Goal: Task Accomplishment & Management: Use online tool/utility

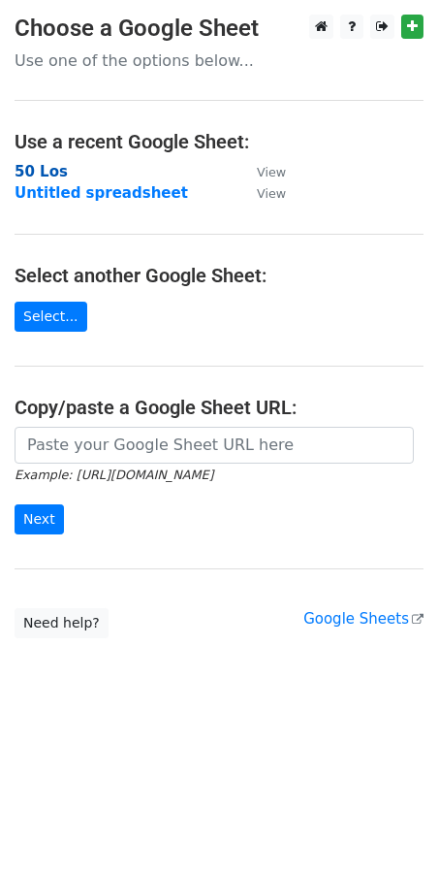
click at [29, 177] on strong "50 Los" at bounding box center [41, 171] width 53 height 17
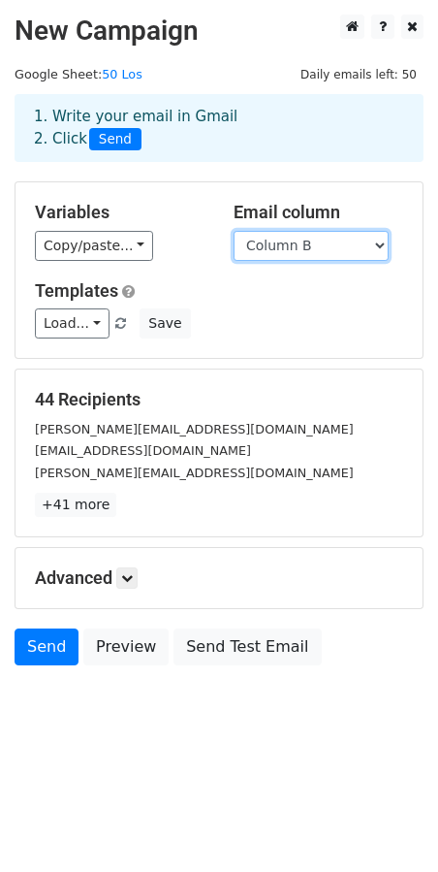
click at [283, 246] on select "Column A Column B Column C" at bounding box center [311, 246] width 155 height 30
click at [234, 231] on select "Column A Column B Column C" at bounding box center [311, 246] width 155 height 30
click at [301, 247] on select "Column A Column B Column C" at bounding box center [311, 246] width 155 height 30
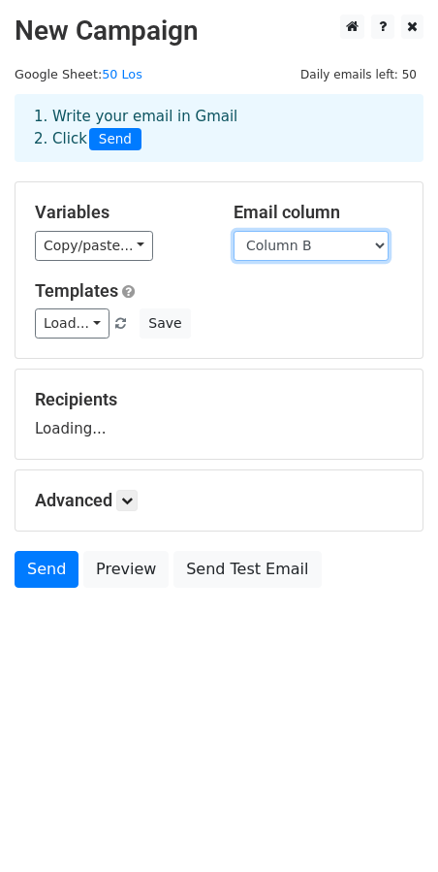
click at [234, 231] on select "Column A Column B Column C" at bounding box center [311, 246] width 155 height 30
click at [297, 247] on select "Column A Column B Column C" at bounding box center [311, 246] width 155 height 30
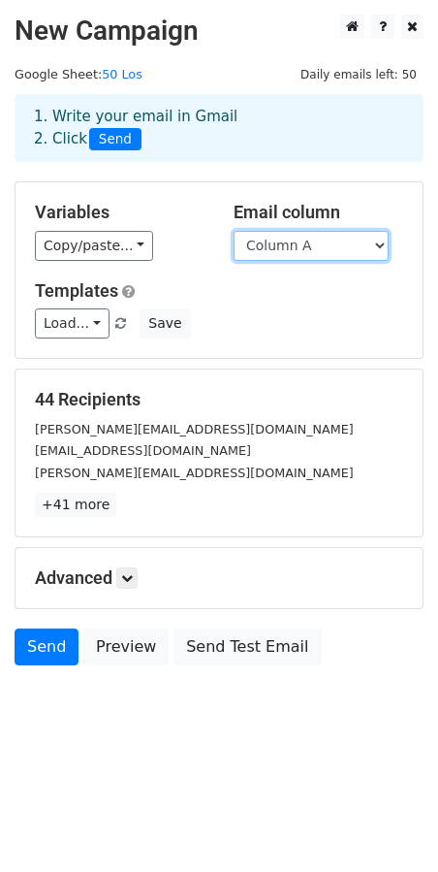
click at [234, 231] on select "Column A Column B Column C" at bounding box center [311, 246] width 155 height 30
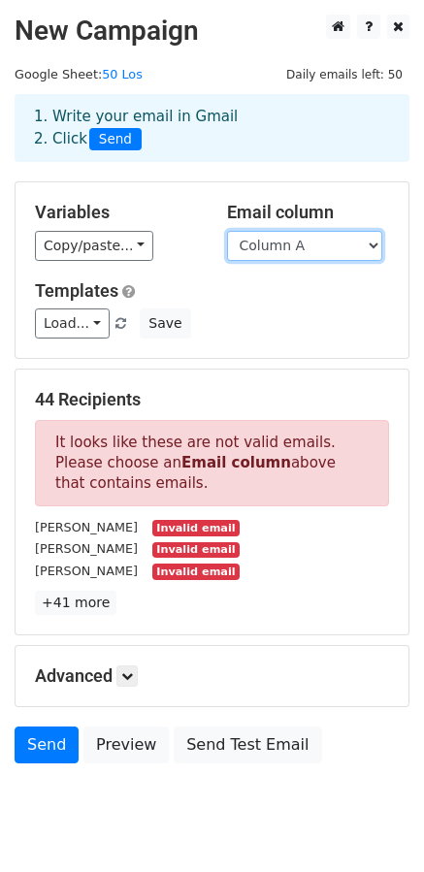
click at [303, 240] on select "Column A Column B Column C" at bounding box center [304, 246] width 155 height 30
select select "Column B"
click at [227, 231] on select "Column A Column B Column C" at bounding box center [304, 246] width 155 height 30
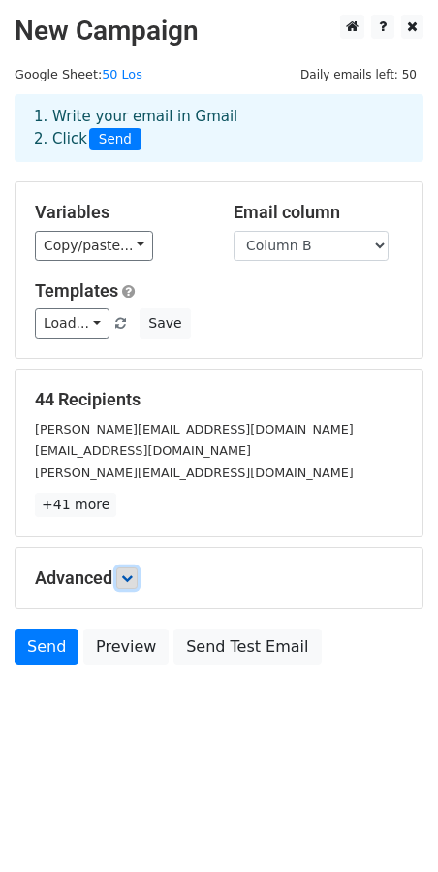
click at [133, 577] on icon at bounding box center [127, 578] width 12 height 12
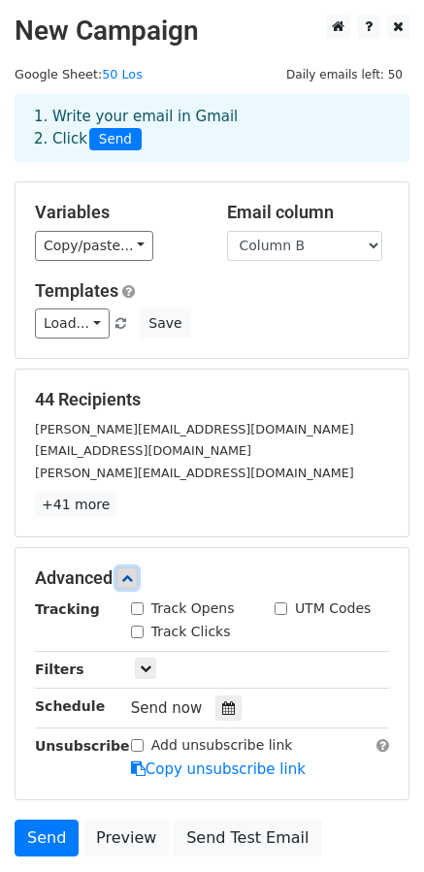
click at [133, 577] on icon at bounding box center [127, 578] width 12 height 12
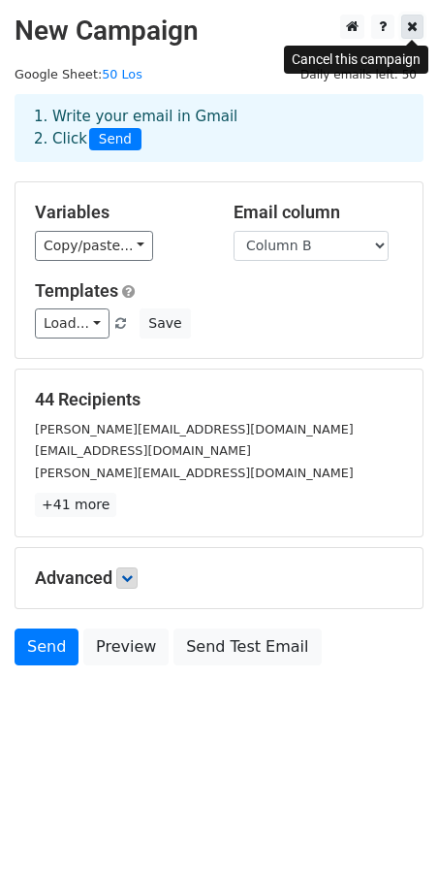
click at [416, 27] on icon at bounding box center [412, 26] width 11 height 14
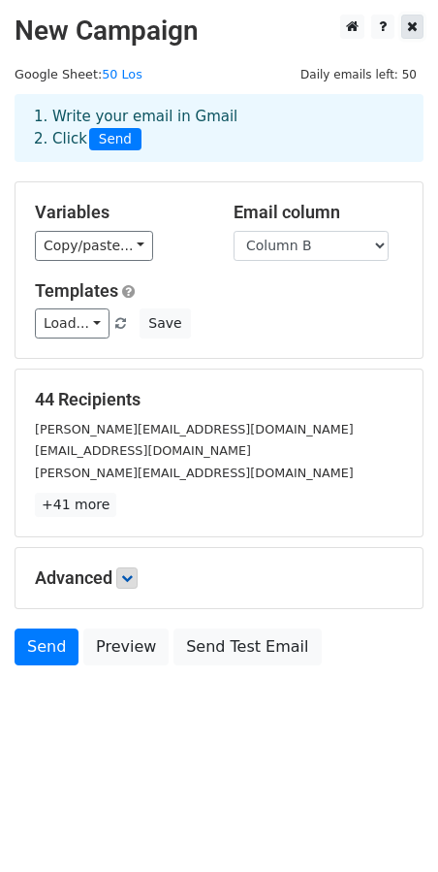
click at [409, 27] on icon at bounding box center [412, 26] width 11 height 14
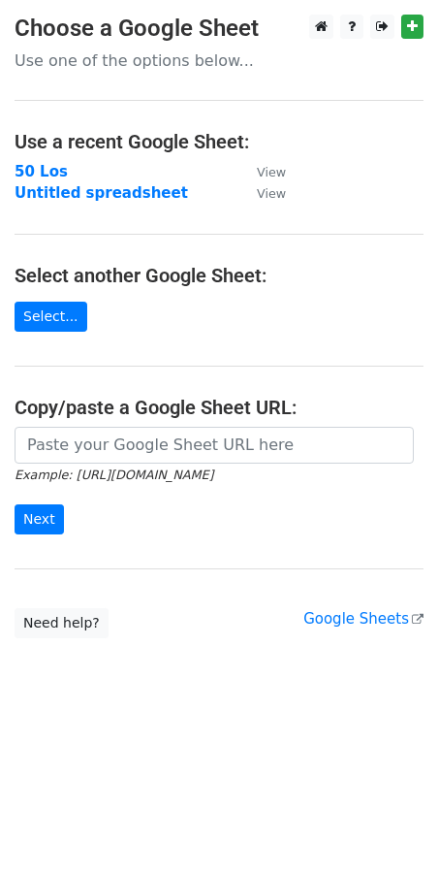
click at [187, 238] on main "Choose a Google Sheet Use one of the options below... Use a recent Google Sheet…" at bounding box center [219, 327] width 438 height 624
click at [49, 315] on link "Select..." at bounding box center [51, 317] width 73 height 30
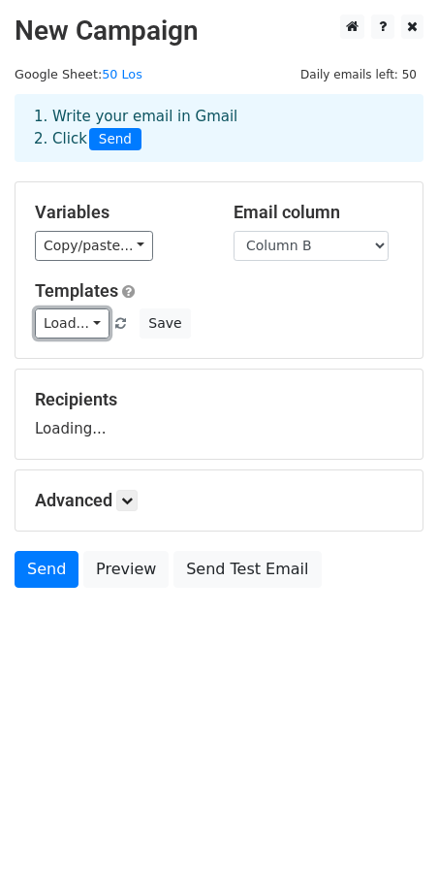
click at [62, 319] on link "Load..." at bounding box center [72, 323] width 75 height 30
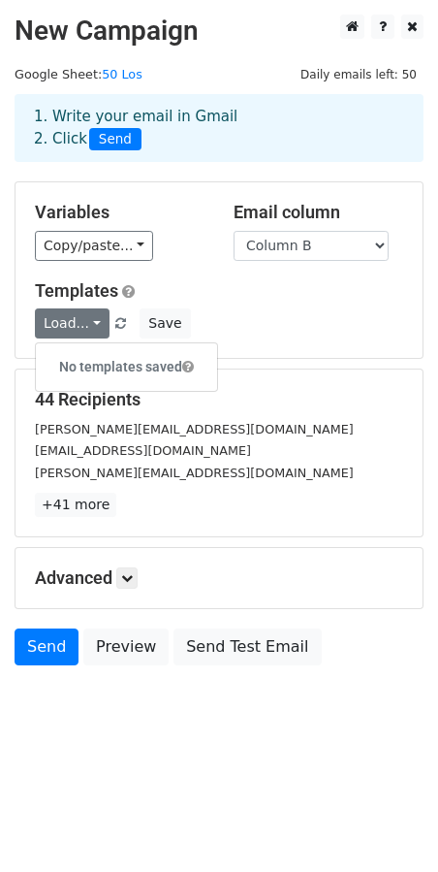
click at [203, 318] on div "Load... No templates saved Save" at bounding box center [219, 323] width 398 height 30
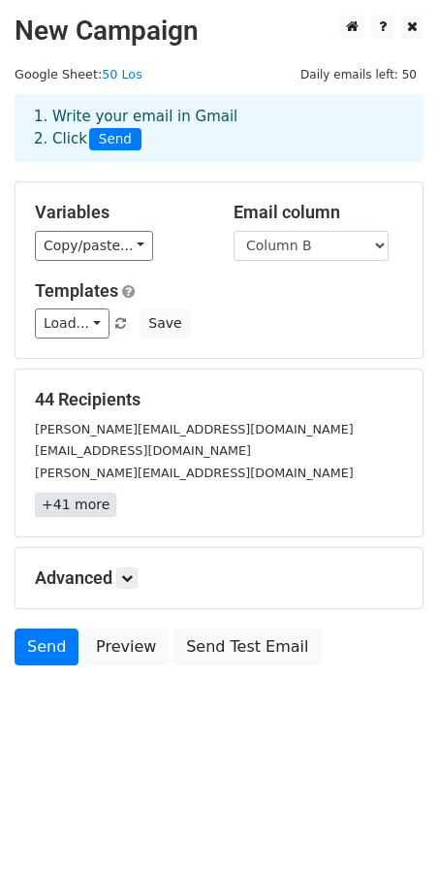
click at [82, 506] on link "+41 more" at bounding box center [75, 505] width 81 height 24
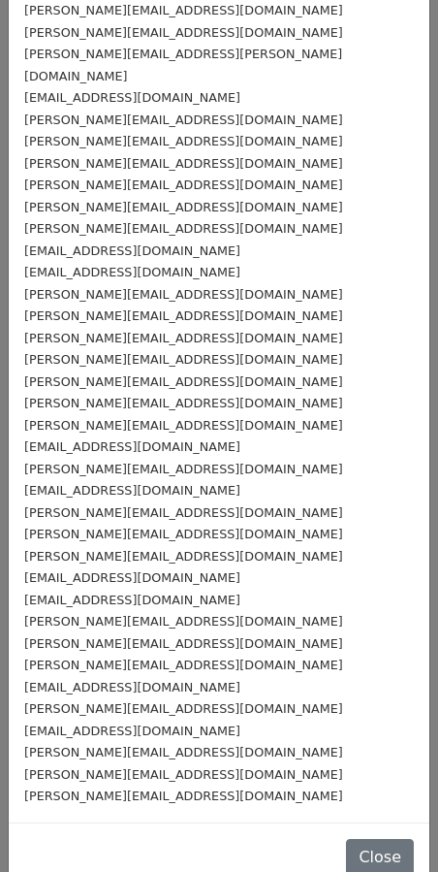
scroll to position [264, 0]
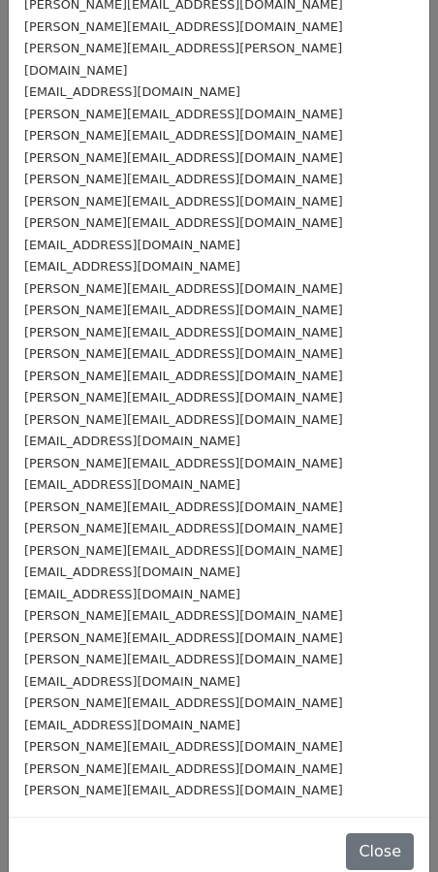
click at [134, 259] on small "cjacobs@nealteam.com" at bounding box center [132, 266] width 216 height 15
click at [141, 259] on small "cjacobs@nealteam.com" at bounding box center [132, 266] width 216 height 15
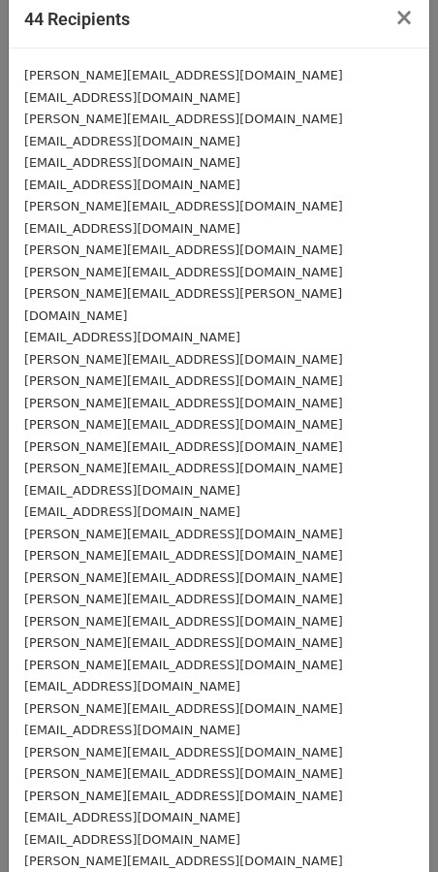
scroll to position [0, 0]
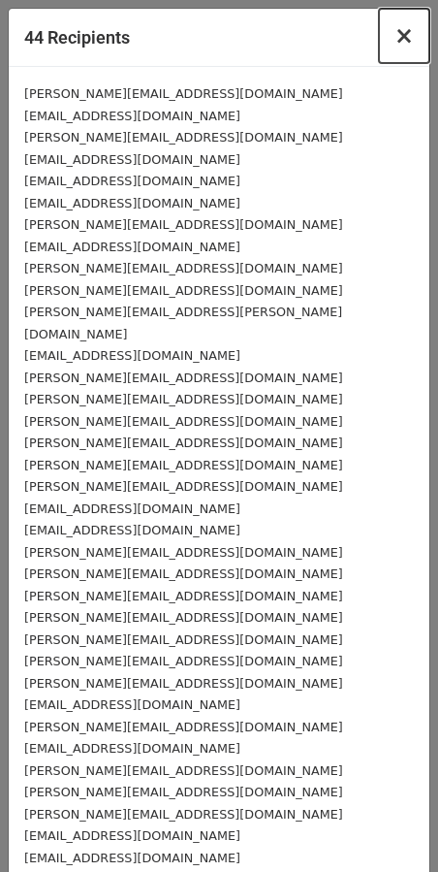
click at [395, 42] on span "×" at bounding box center [404, 35] width 19 height 27
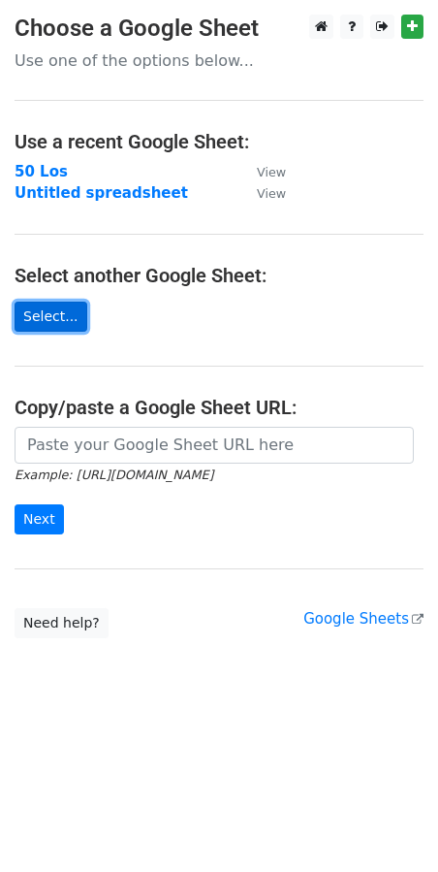
click at [40, 326] on link "Select..." at bounding box center [51, 317] width 73 height 30
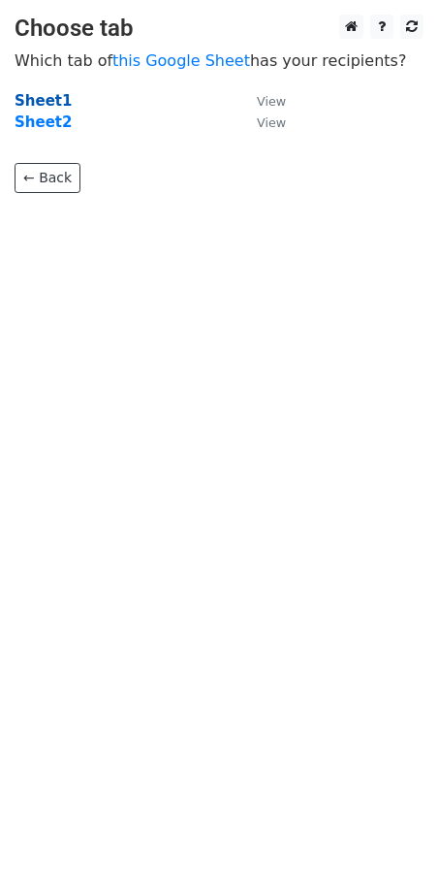
click at [50, 96] on strong "Sheet1" at bounding box center [43, 100] width 57 height 17
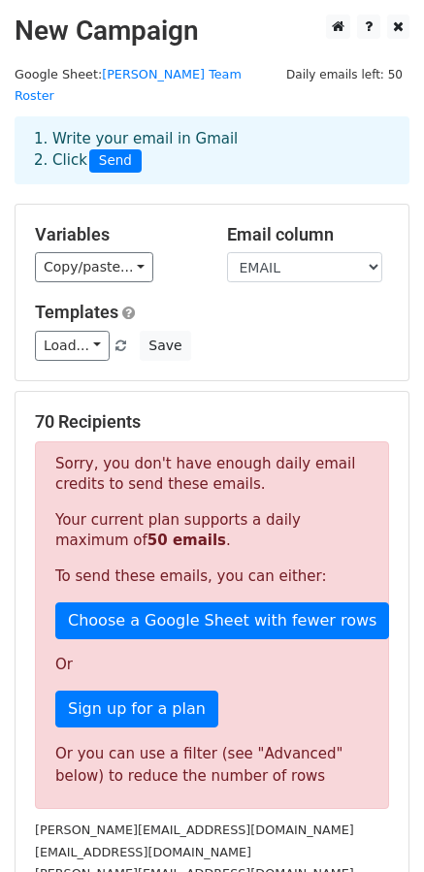
click at [221, 352] on div "Variables Copy/paste... {{NAME}} {{EMAIL}} {{PHONE}} Email column NAME EMAIL PH…" at bounding box center [212, 293] width 393 height 176
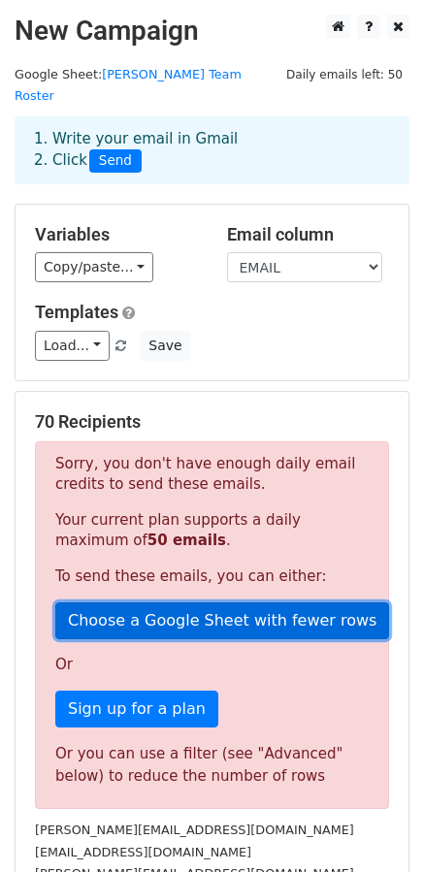
click at [223, 602] on link "Choose a Google Sheet with fewer rows" at bounding box center [222, 620] width 334 height 37
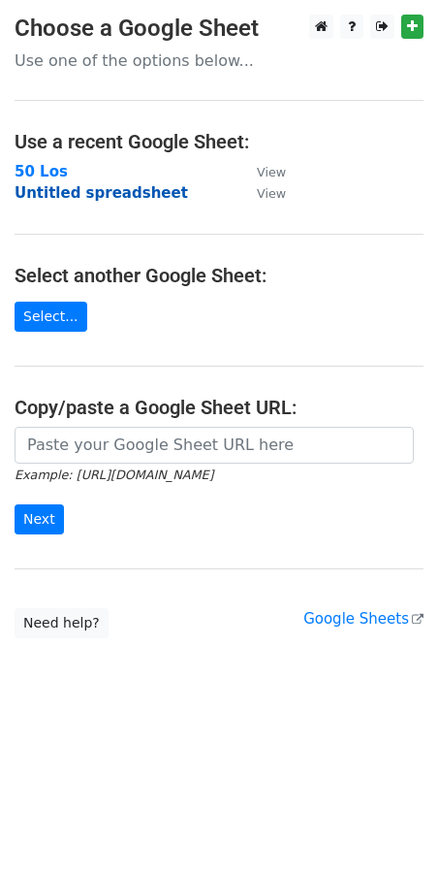
click at [75, 189] on strong "Untitled spreadsheet" at bounding box center [102, 192] width 174 height 17
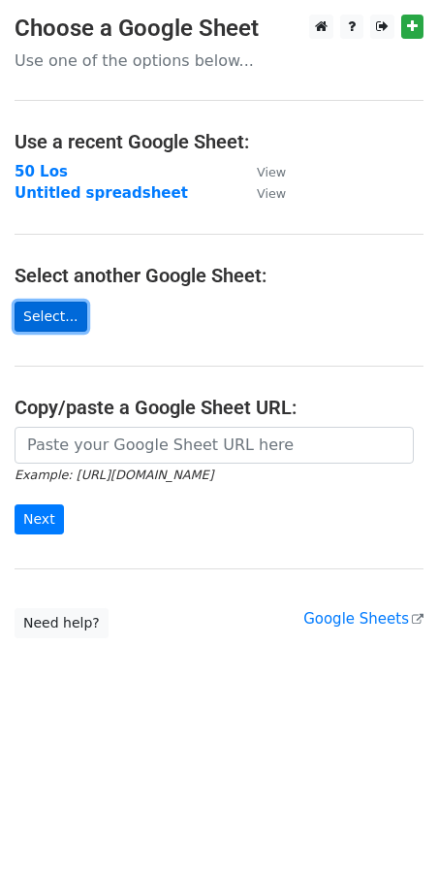
click at [62, 314] on link "Select..." at bounding box center [51, 317] width 73 height 30
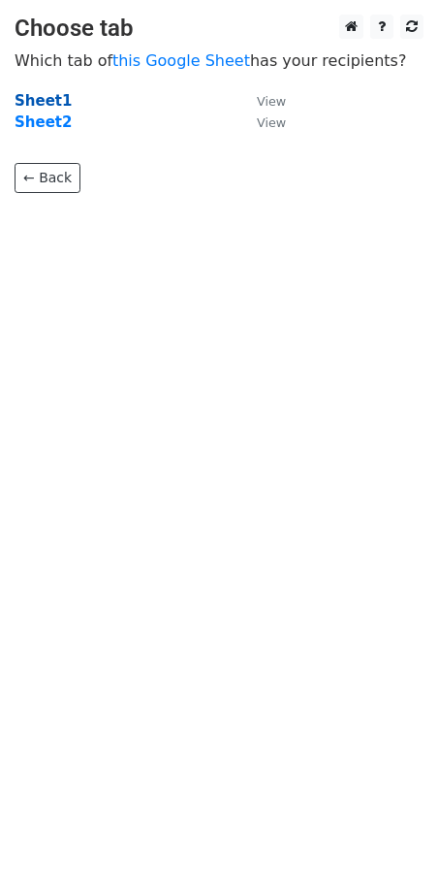
click at [37, 106] on strong "Sheet1" at bounding box center [43, 100] width 57 height 17
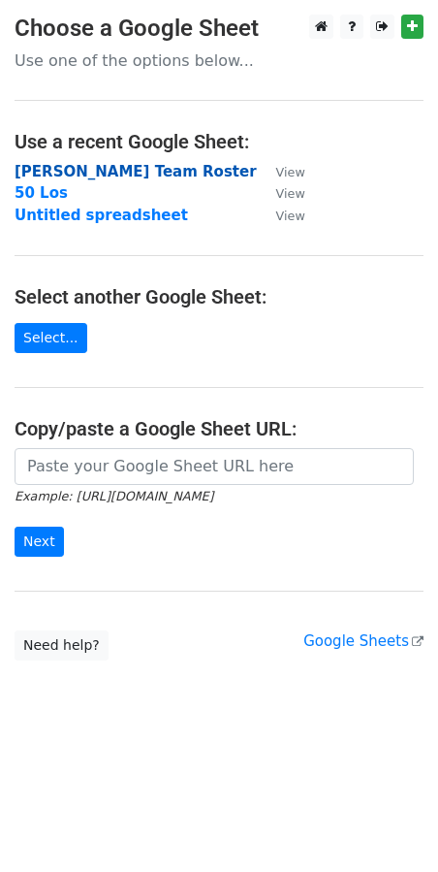
click at [95, 174] on strong "[PERSON_NAME] Team Roster" at bounding box center [136, 171] width 242 height 17
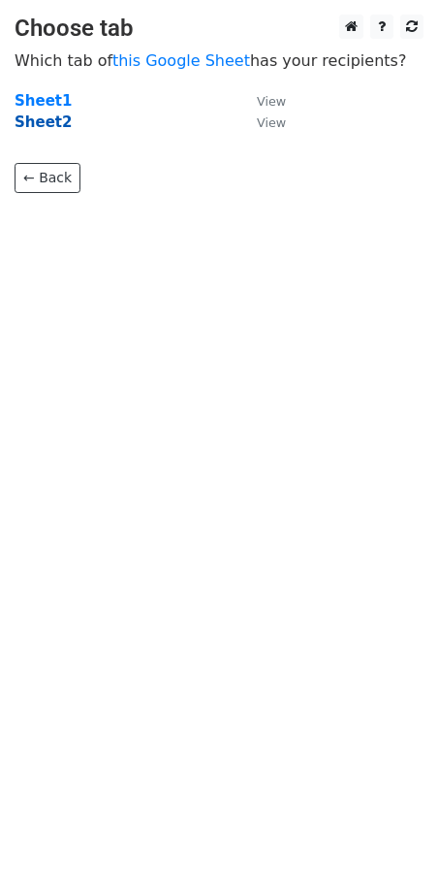
click at [47, 119] on strong "Sheet2" at bounding box center [43, 121] width 57 height 17
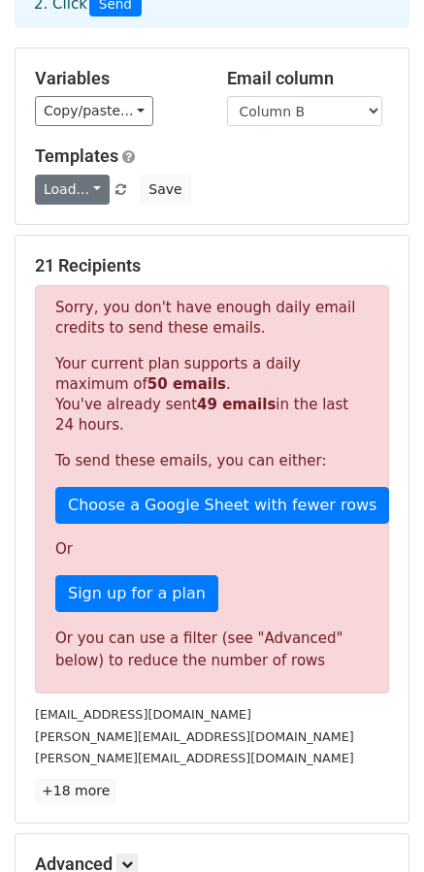
scroll to position [154, 0]
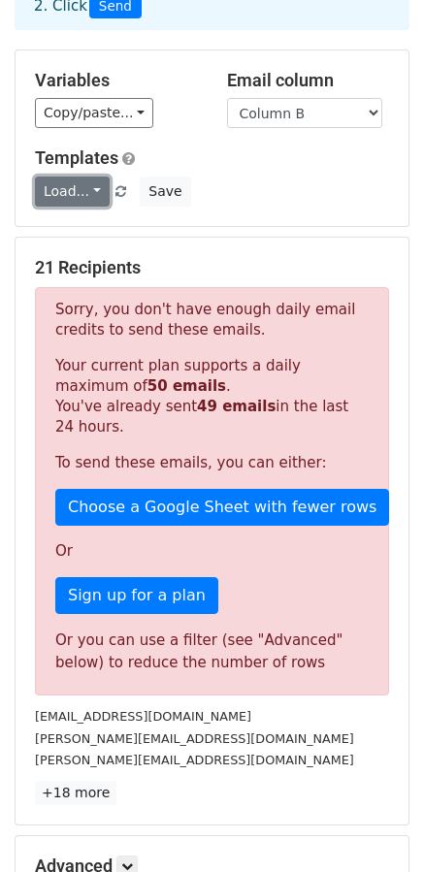
click at [60, 177] on link "Load..." at bounding box center [72, 192] width 75 height 30
click at [273, 177] on div "Load... No templates saved Save" at bounding box center [211, 192] width 383 height 30
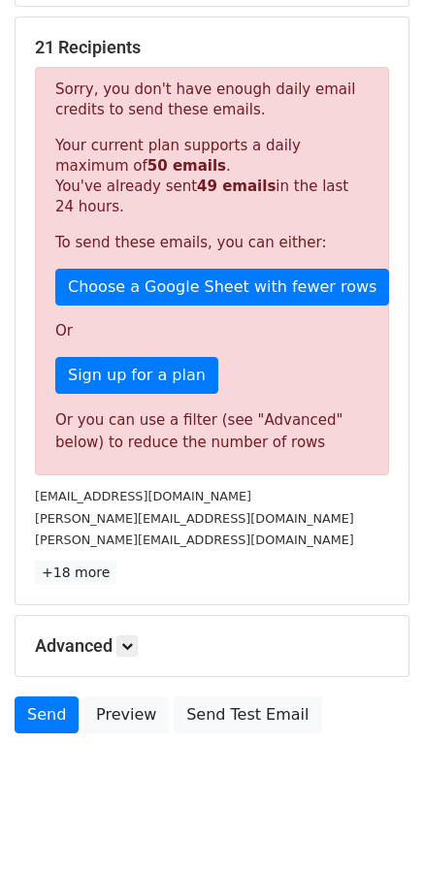
scroll to position [371, 0]
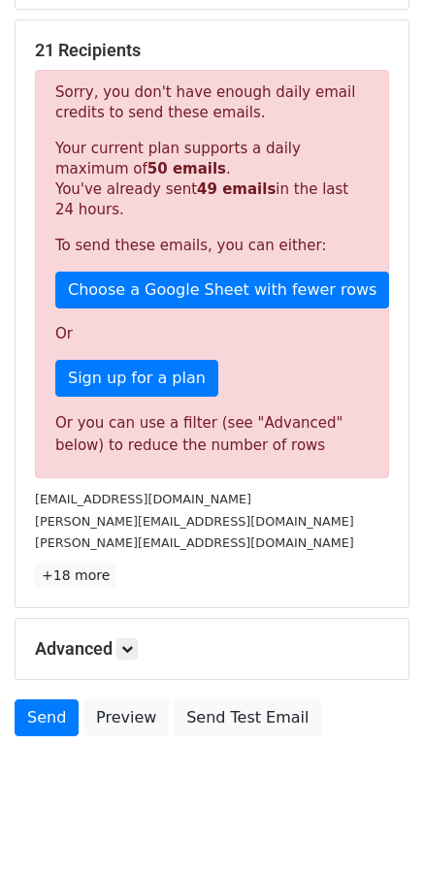
click at [145, 532] on div "[PERSON_NAME][EMAIL_ADDRESS][DOMAIN_NAME]" at bounding box center [211, 543] width 383 height 22
click at [94, 564] on link "+18 more" at bounding box center [75, 576] width 81 height 24
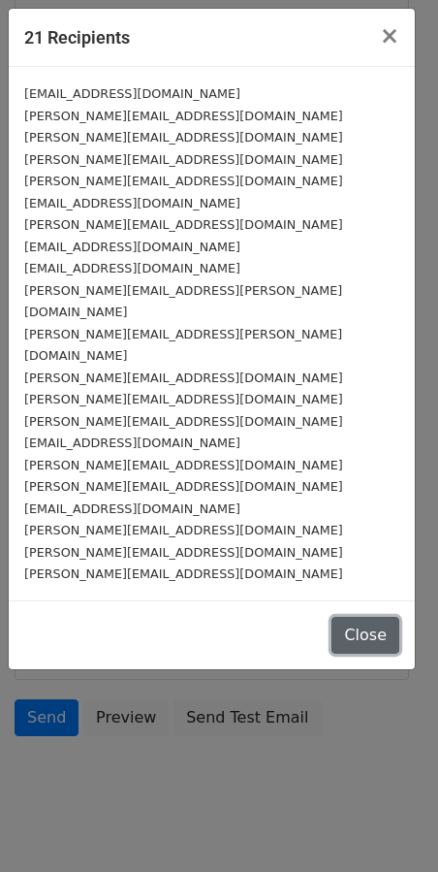
click at [379, 617] on button "Close" at bounding box center [366, 635] width 68 height 37
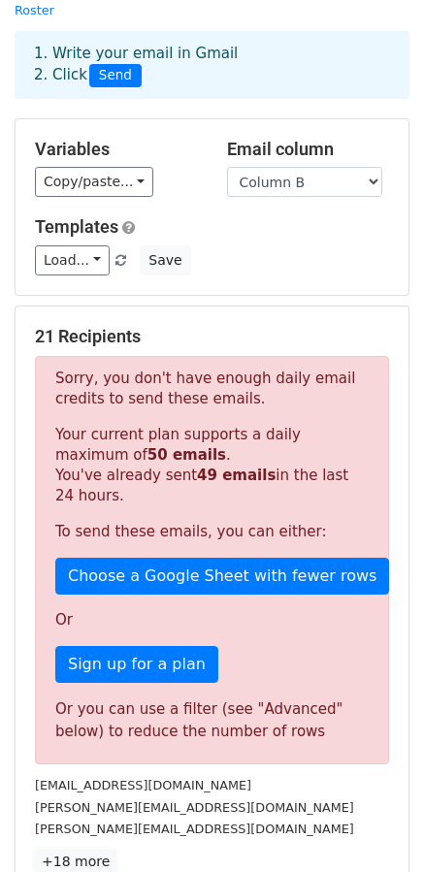
scroll to position [0, 0]
